Goal: Contribute content

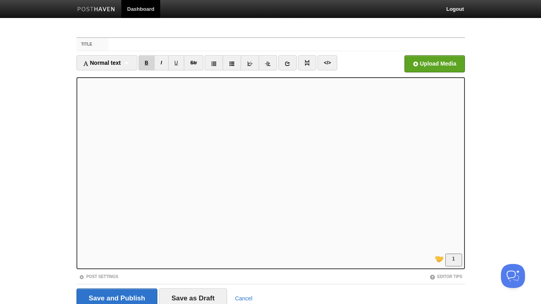
click at [146, 62] on link "B" at bounding box center [146, 62] width 16 height 15
click at [162, 61] on link "I" at bounding box center [161, 62] width 14 height 15
click at [162, 62] on link "I" at bounding box center [161, 62] width 14 height 15
click at [150, 64] on link "B" at bounding box center [146, 62] width 16 height 15
click at [160, 64] on link "I" at bounding box center [161, 62] width 14 height 15
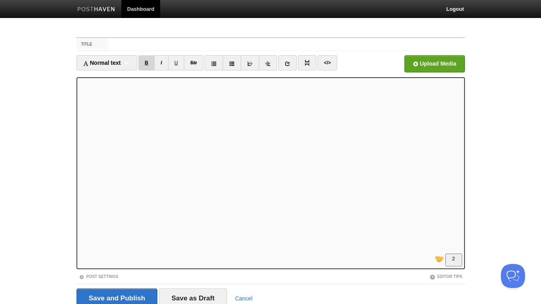
click at [148, 66] on link "B" at bounding box center [146, 62] width 16 height 15
click at [325, 63] on link "</>" at bounding box center [327, 62] width 20 height 15
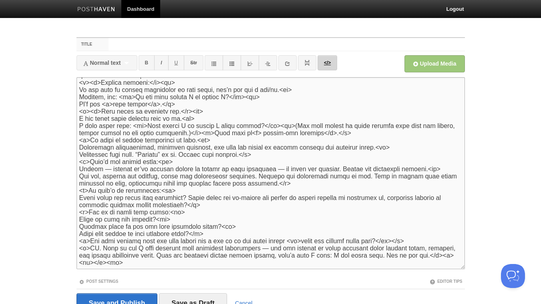
scroll to position [46, 0]
drag, startPoint x: 90, startPoint y: 136, endPoint x: 69, endPoint y: 137, distance: 21.2
click at [76, 137] on textarea "To enrich screen reader interactions, please activate Accessibility in Grammarl…" at bounding box center [270, 173] width 388 height 192
drag, startPoint x: 201, startPoint y: 138, endPoint x: 196, endPoint y: 138, distance: 4.8
click at [196, 138] on textarea "To enrich screen reader interactions, please activate Accessibility in Grammarl…" at bounding box center [270, 173] width 388 height 192
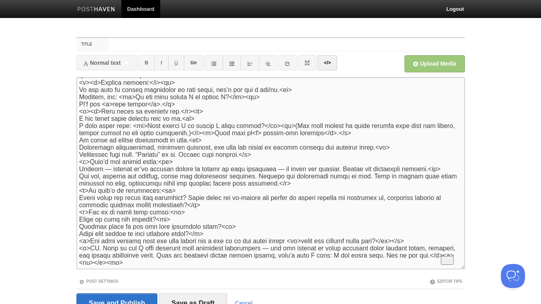
drag, startPoint x: 331, startPoint y: 126, endPoint x: 318, endPoint y: 130, distance: 13.6
click at [318, 130] on textarea "To enrich screen reader interactions, please activate Accessibility in Grammarl…" at bounding box center [270, 173] width 388 height 192
click at [305, 139] on textarea "To enrich screen reader interactions, please activate Accessibility in Grammarl…" at bounding box center [270, 173] width 388 height 192
click at [324, 66] on link "</>" at bounding box center [327, 62] width 20 height 15
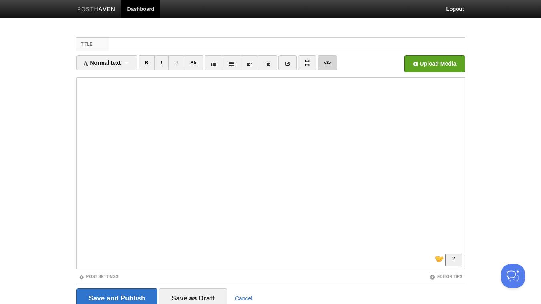
click at [329, 62] on link "</>" at bounding box center [327, 62] width 20 height 15
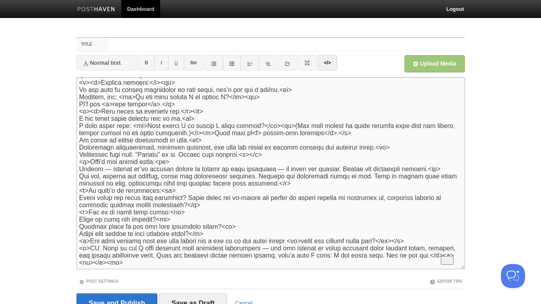
drag, startPoint x: 262, startPoint y: 91, endPoint x: 250, endPoint y: 91, distance: 11.6
click at [250, 91] on textarea "To enrich screen reader interactions, please activate Accessibility in Grammarl…" at bounding box center [270, 173] width 388 height 192
drag, startPoint x: 328, startPoint y: 128, endPoint x: 318, endPoint y: 128, distance: 10.4
click at [318, 128] on textarea "To enrich screen reader interactions, please activate Accessibility in Grammarl…" at bounding box center [270, 173] width 388 height 192
paste textarea "br"
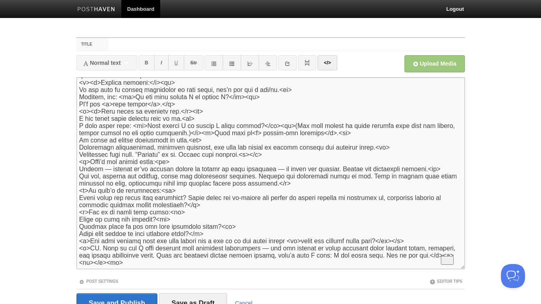
drag, startPoint x: 205, startPoint y: 128, endPoint x: 196, endPoint y: 130, distance: 8.9
click at [196, 130] on textarea "To enrich screen reader interactions, please activate Accessibility in Grammarl…" at bounding box center [270, 173] width 388 height 192
click at [210, 131] on textarea "To enrich screen reader interactions, please activate Accessibility in Grammarl…" at bounding box center [270, 173] width 388 height 192
drag, startPoint x: 206, startPoint y: 128, endPoint x: 195, endPoint y: 129, distance: 10.9
click at [195, 129] on textarea "To enrich screen reader interactions, please activate Accessibility in Grammarl…" at bounding box center [270, 173] width 388 height 192
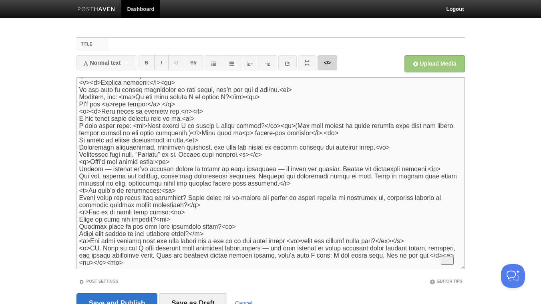
click at [331, 66] on link "</>" at bounding box center [327, 62] width 20 height 15
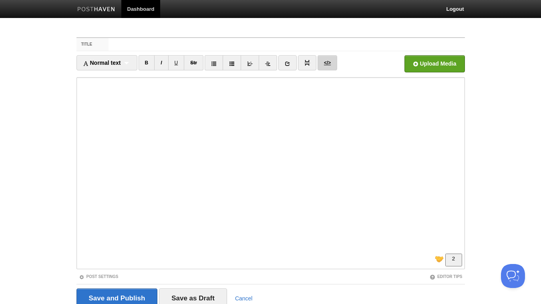
click at [326, 63] on link "</>" at bounding box center [327, 62] width 20 height 15
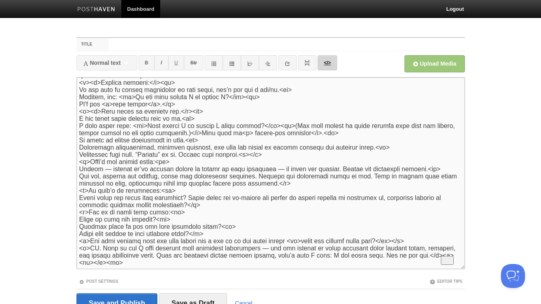
click at [328, 65] on link "</>" at bounding box center [327, 62] width 20 height 15
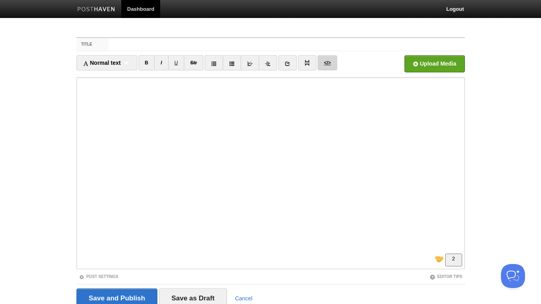
click at [326, 67] on link "</>" at bounding box center [327, 62] width 20 height 15
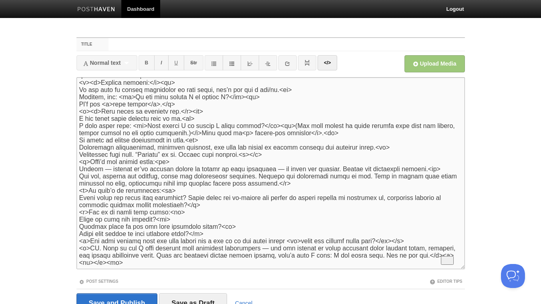
drag, startPoint x: 324, startPoint y: 126, endPoint x: 304, endPoint y: 127, distance: 20.0
click at [304, 127] on textarea "To enrich screen reader interactions, please activate Accessibility in Grammarl…" at bounding box center [270, 173] width 388 height 192
drag, startPoint x: 192, startPoint y: 128, endPoint x: 182, endPoint y: 129, distance: 10.0
click at [182, 129] on textarea "To enrich screen reader interactions, please activate Accessibility in Grammarl…" at bounding box center [270, 173] width 388 height 192
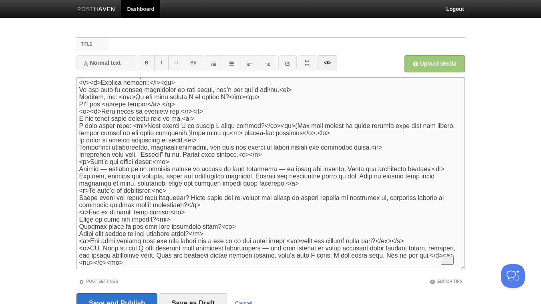
drag, startPoint x: 291, startPoint y: 128, endPoint x: 300, endPoint y: 129, distance: 8.8
click at [292, 128] on textarea "To enrich screen reader interactions, please activate Accessibility in Grammarl…" at bounding box center [270, 173] width 388 height 192
click at [292, 129] on textarea "To enrich screen reader interactions, please activate Accessibility in Grammarl…" at bounding box center [270, 173] width 388 height 192
drag, startPoint x: 307, startPoint y: 129, endPoint x: 297, endPoint y: 129, distance: 10.4
click at [297, 129] on textarea "To enrich screen reader interactions, please activate Accessibility in Grammarl…" at bounding box center [270, 173] width 388 height 192
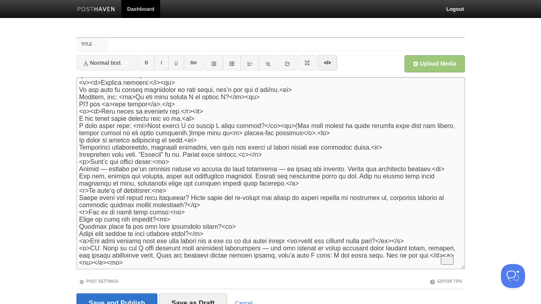
click at [296, 128] on textarea "To enrich screen reader interactions, please activate Accessibility in Grammarl…" at bounding box center [270, 173] width 388 height 192
click at [302, 128] on textarea "To enrich screen reader interactions, please activate Accessibility in Grammarl…" at bounding box center [270, 173] width 388 height 192
click at [326, 63] on link "</>" at bounding box center [327, 62] width 20 height 15
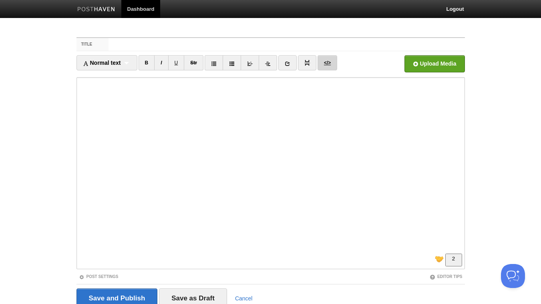
click at [329, 62] on link "</>" at bounding box center [327, 62] width 20 height 15
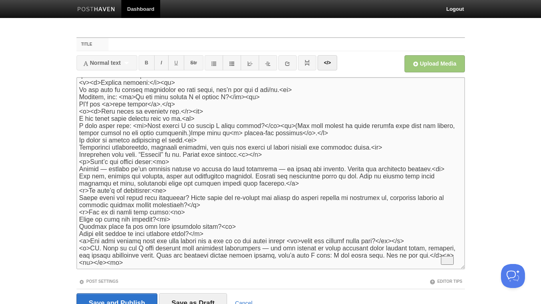
click at [182, 129] on textarea "To enrich screen reader interactions, please activate Accessibility in Grammarl…" at bounding box center [270, 173] width 388 height 192
drag, startPoint x: 205, startPoint y: 137, endPoint x: 194, endPoint y: 138, distance: 11.2
click at [194, 138] on textarea "To enrich screen reader interactions, please activate Accessibility in Grammarl…" at bounding box center [270, 173] width 388 height 192
click at [183, 127] on textarea "To enrich screen reader interactions, please activate Accessibility in Grammarl…" at bounding box center [270, 173] width 388 height 192
click at [182, 127] on textarea "To enrich screen reader interactions, please activate Accessibility in Grammarl…" at bounding box center [270, 173] width 388 height 192
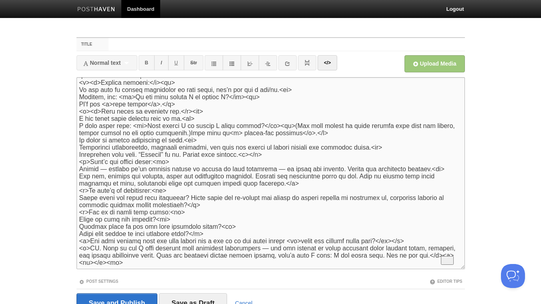
paste textarea "<br>"
type textarea "<l>Ipsu Dolorsi ame c adipis el seddo eiusmo - temporincid, <u>l etdoloremag al…"
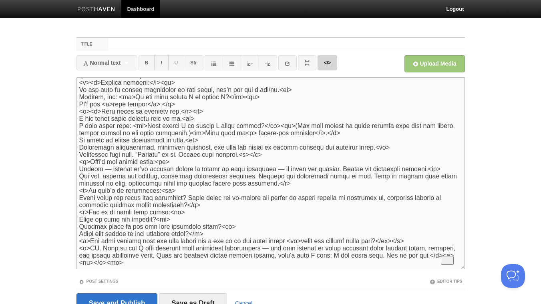
click at [329, 66] on link "</>" at bounding box center [327, 62] width 20 height 15
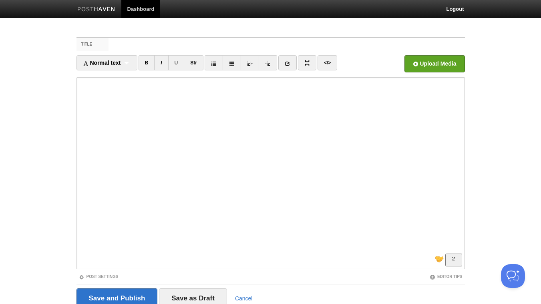
scroll to position [86, 0]
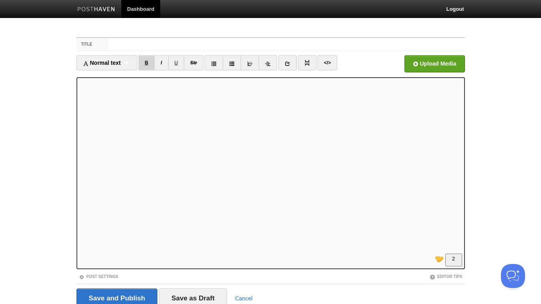
click at [148, 64] on link "B" at bounding box center [146, 62] width 16 height 15
click at [146, 62] on link "B" at bounding box center [146, 62] width 16 height 15
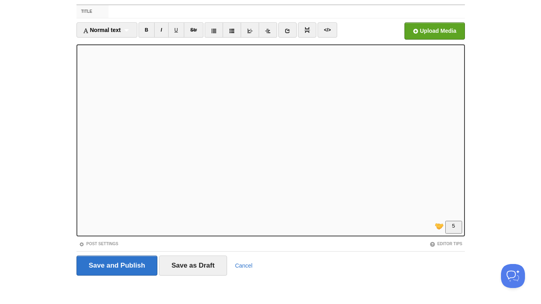
scroll to position [144, 0]
click at [146, 34] on link "B" at bounding box center [146, 29] width 16 height 15
click at [148, 32] on link "B" at bounding box center [146, 29] width 16 height 15
click at [149, 30] on link "B" at bounding box center [146, 29] width 16 height 15
click at [150, 31] on link "B" at bounding box center [146, 29] width 16 height 15
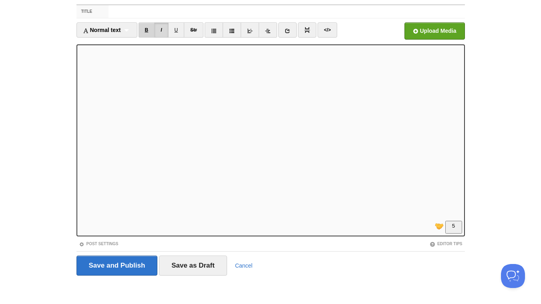
click at [148, 29] on link "B" at bounding box center [146, 29] width 16 height 15
drag, startPoint x: 165, startPoint y: 33, endPoint x: 156, endPoint y: 5, distance: 29.4
click at [164, 32] on link "I" at bounding box center [161, 29] width 14 height 15
click at [142, 10] on input "Title" at bounding box center [286, 11] width 356 height 13
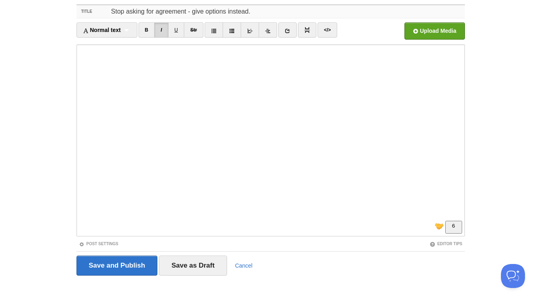
click at [112, 10] on input "Stop asking for agreement - give options instead." at bounding box center [286, 11] width 356 height 13
click at [227, 12] on input "Outsmarting human resistance to change. Stop asking for agreement - give option…" at bounding box center [286, 11] width 356 height 13
click at [113, 9] on input "Outsmarting human resistance to change and choices. Stop asking for agreement -…" at bounding box center [286, 11] width 356 height 13
click at [117, 12] on input "Outsmarting human resistance to change and choices. Stop asking for agreement -…" at bounding box center [286, 11] width 356 height 13
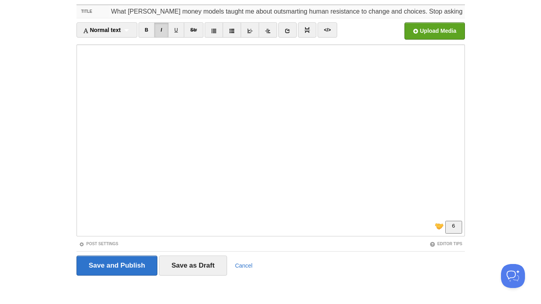
scroll to position [0, 82]
drag, startPoint x: 405, startPoint y: 11, endPoint x: 521, endPoint y: 18, distance: 115.8
click at [464, 18] on input "What [PERSON_NAME] money models taught me about outsmarting human resistance to…" at bounding box center [286, 11] width 356 height 13
click at [200, 11] on input "What [PERSON_NAME] money models taught me about outsmarting human resistance to…" at bounding box center [286, 11] width 356 height 13
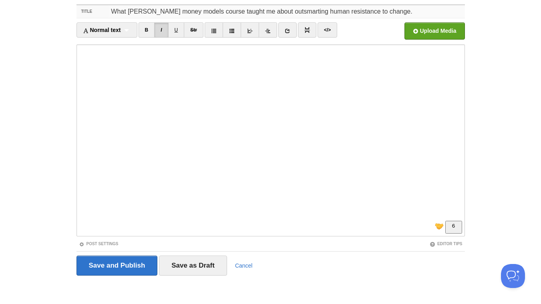
click at [181, 12] on input "What [PERSON_NAME] money models course taught me about outsmarting human resist…" at bounding box center [286, 11] width 356 height 13
click at [399, 12] on input "What [PERSON_NAME] Money Models course taught me about outsmarting human resist…" at bounding box center [286, 11] width 356 height 13
type input "What [PERSON_NAME] Money Models course taught me about outsmarting human resist…"
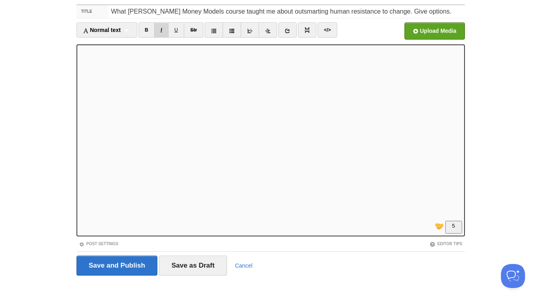
click at [165, 31] on link "I" at bounding box center [161, 29] width 14 height 15
click at [150, 32] on link "B" at bounding box center [146, 29] width 16 height 15
click at [116, 266] on input "Save and Publish" at bounding box center [116, 266] width 81 height 20
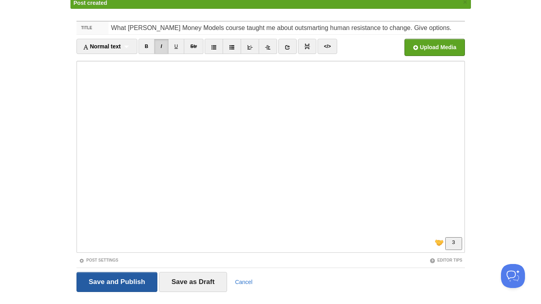
scroll to position [30, 0]
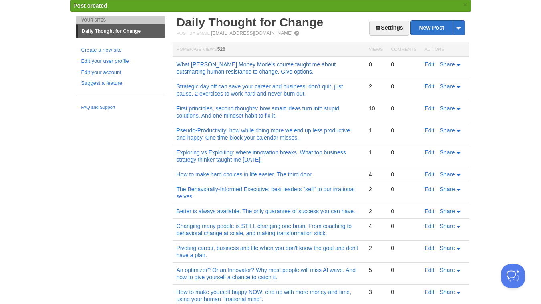
click at [259, 72] on link "What [PERSON_NAME] Money Models course taught me about outsmarting human resist…" at bounding box center [255, 68] width 159 height 14
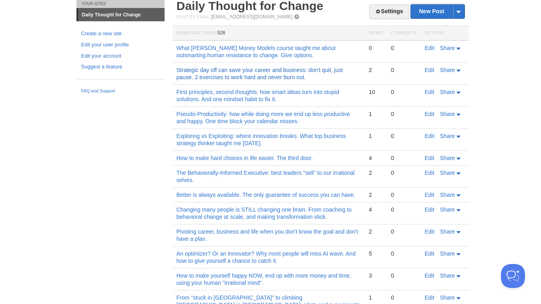
click at [284, 73] on link "Strategic day off can save your career and business: don't quit, just pause. 2 …" at bounding box center [259, 74] width 166 height 14
